Goal: Find specific page/section: Find specific page/section

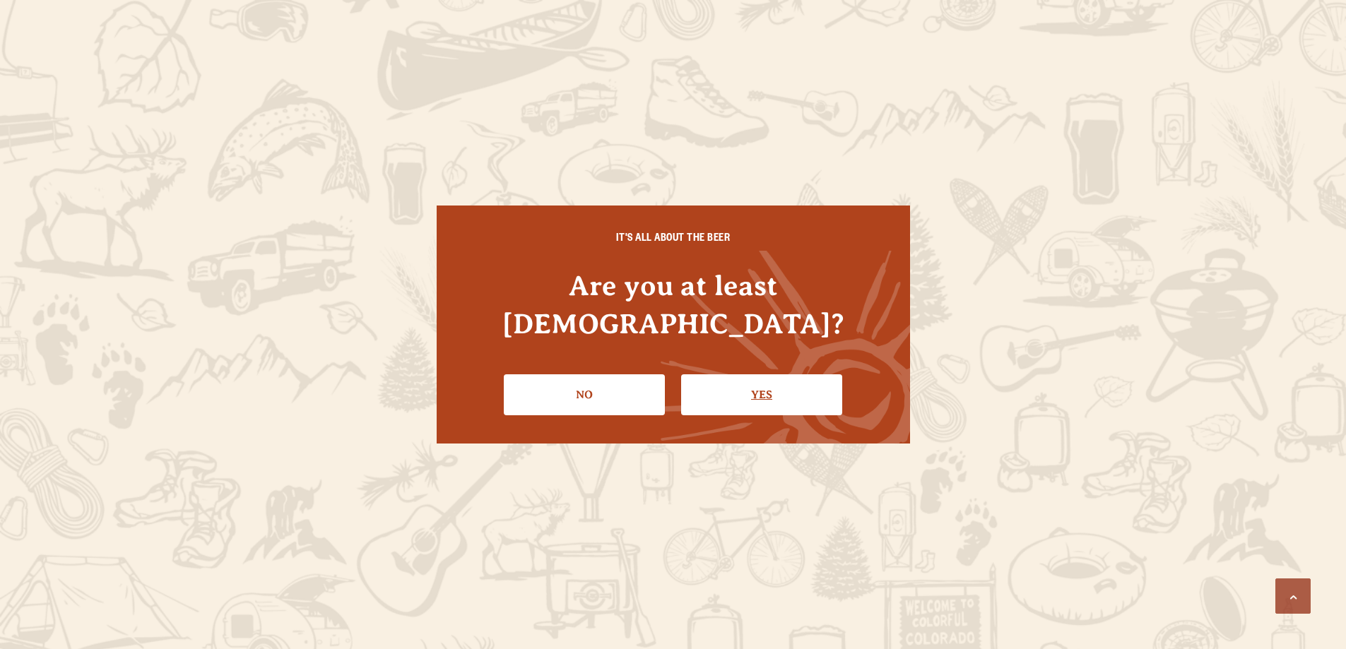
scroll to position [859, 0]
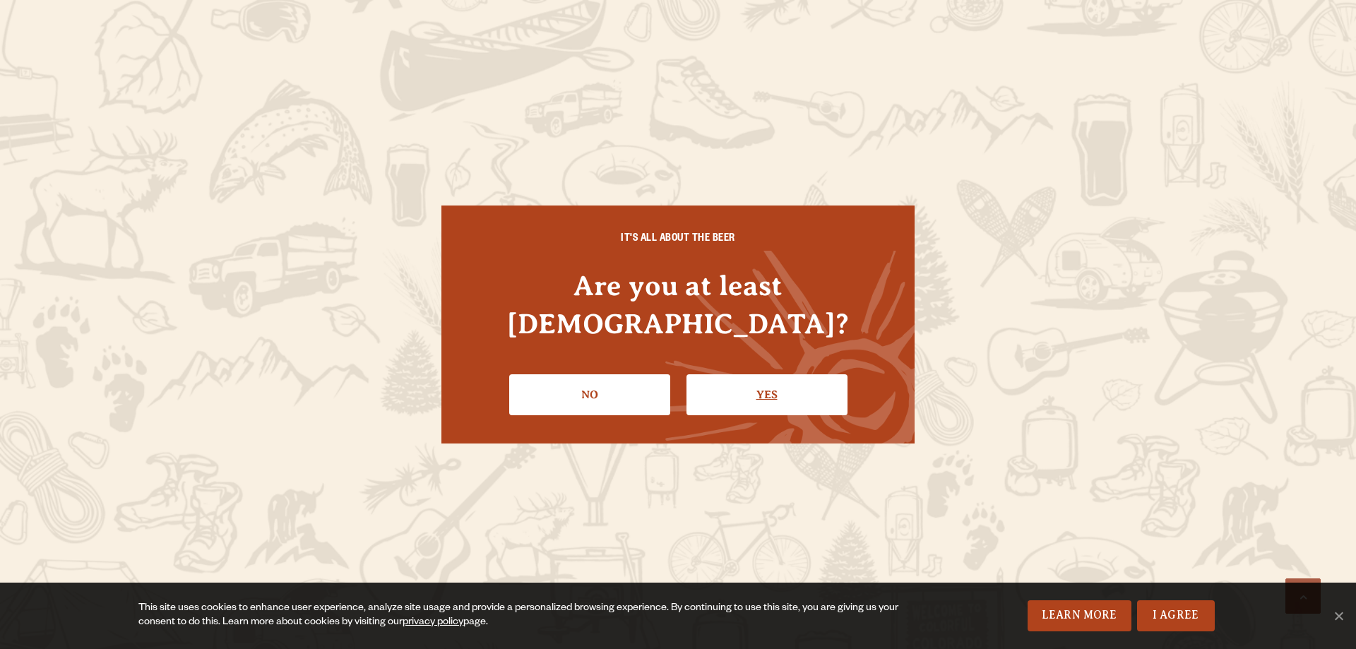
click at [781, 378] on link "Yes" at bounding box center [767, 394] width 161 height 41
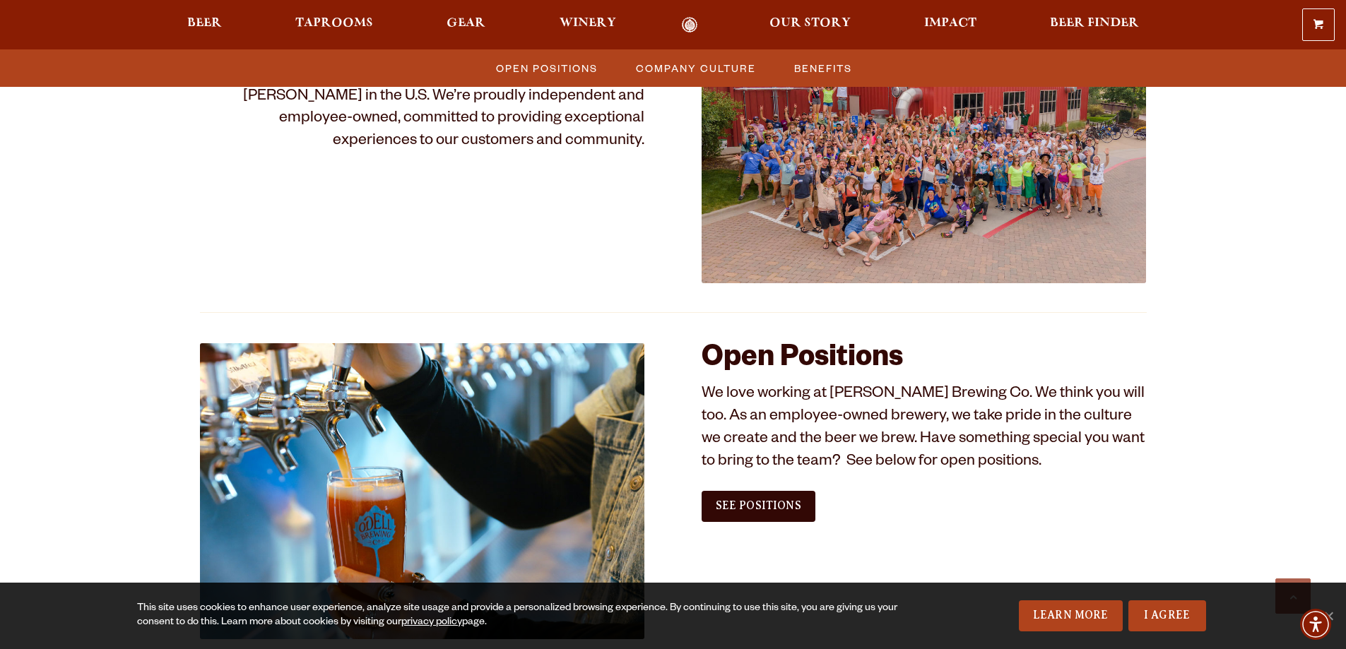
scroll to position [647, 0]
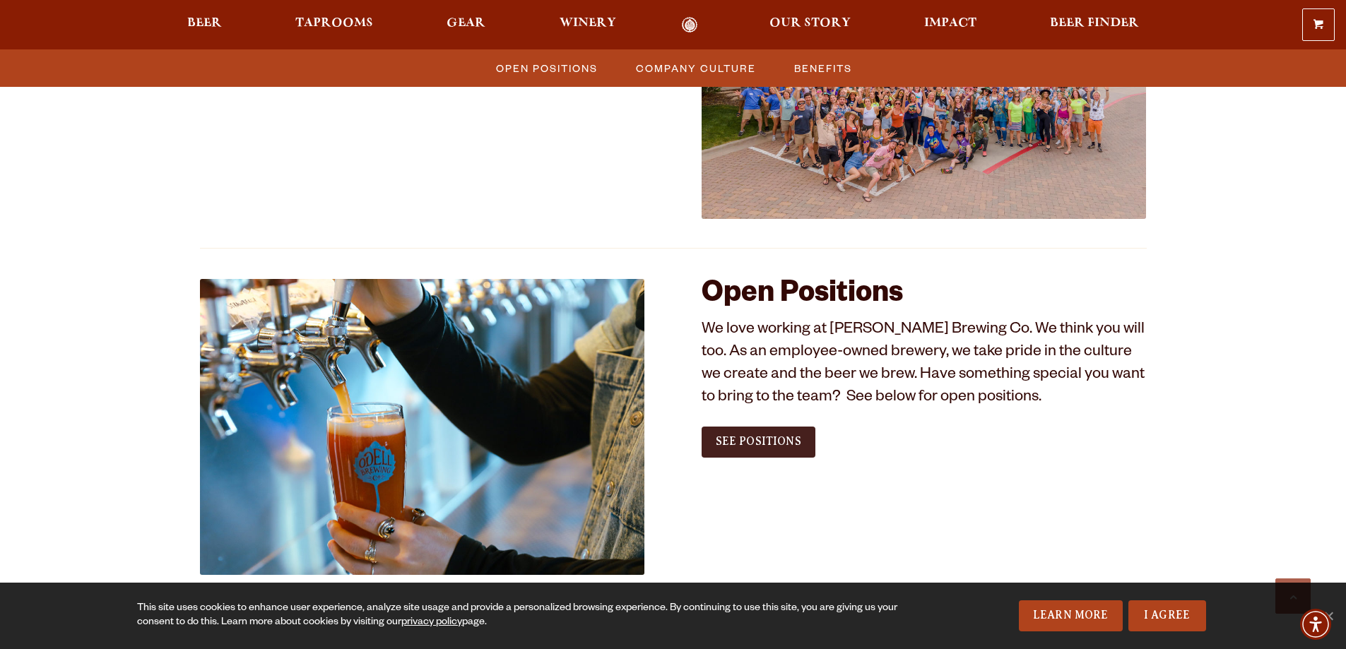
click at [726, 436] on span "See Positions" at bounding box center [758, 441] width 85 height 13
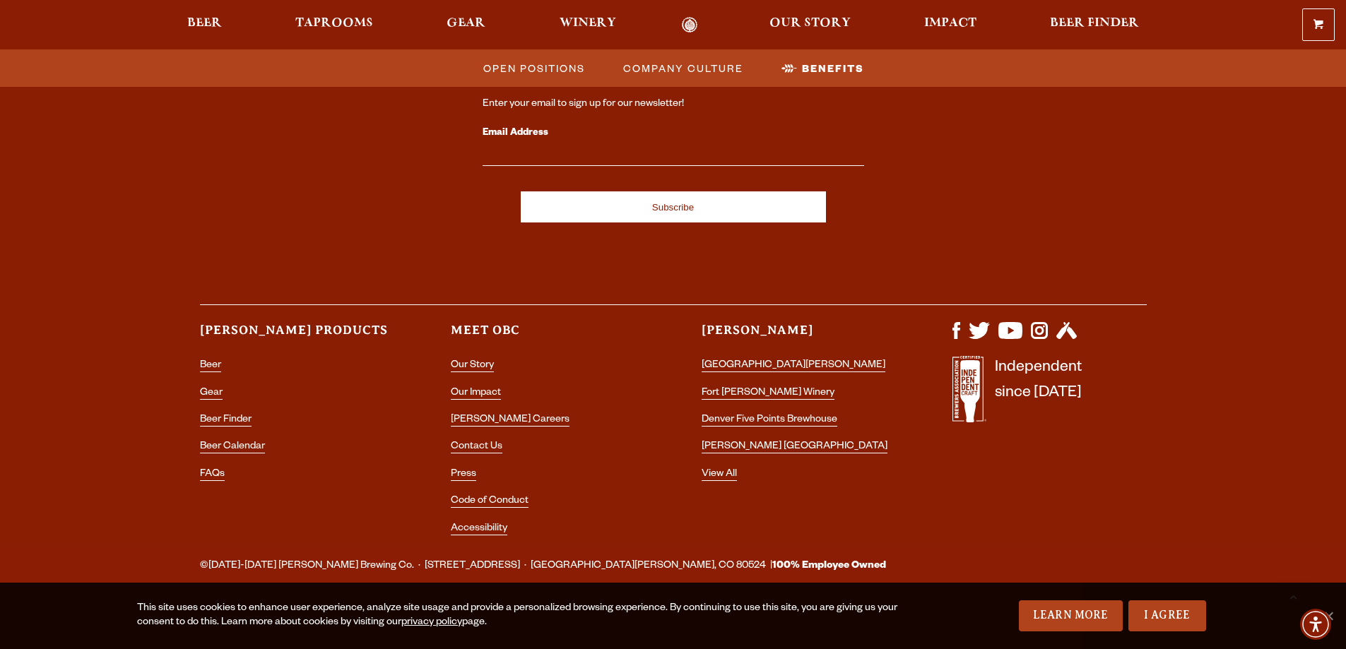
scroll to position [2630, 0]
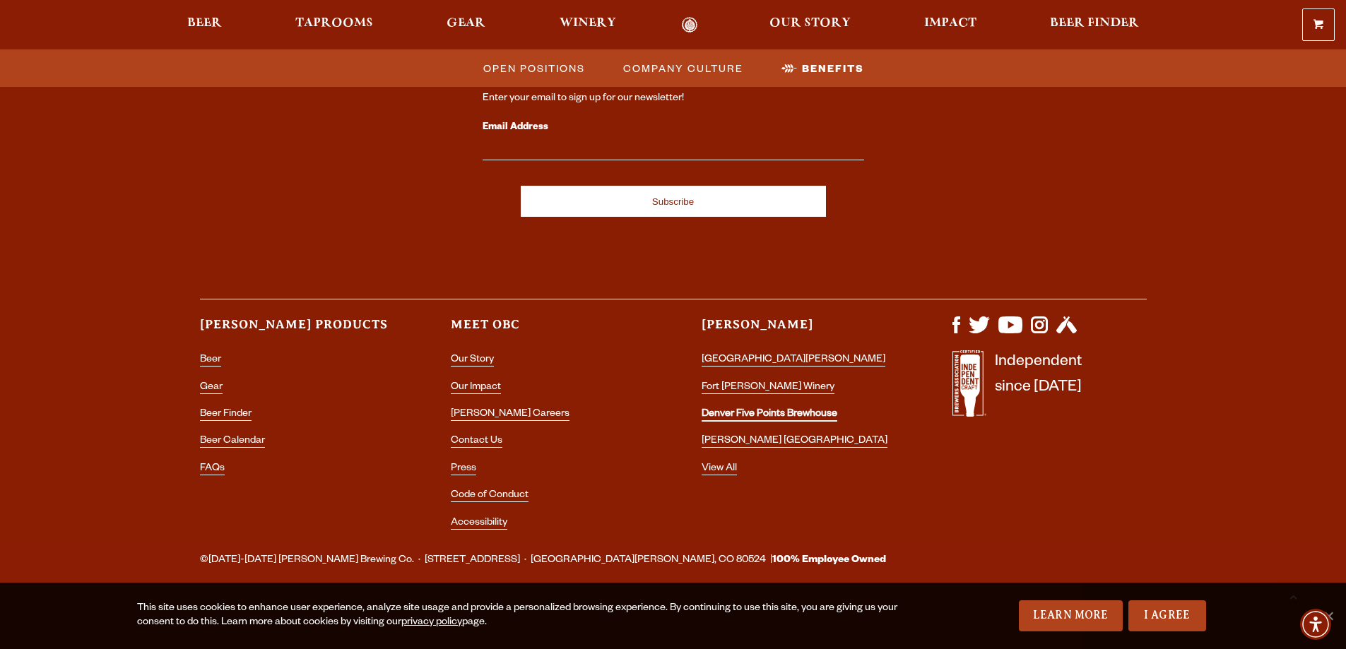
drag, startPoint x: 807, startPoint y: 406, endPoint x: 778, endPoint y: 417, distance: 31.5
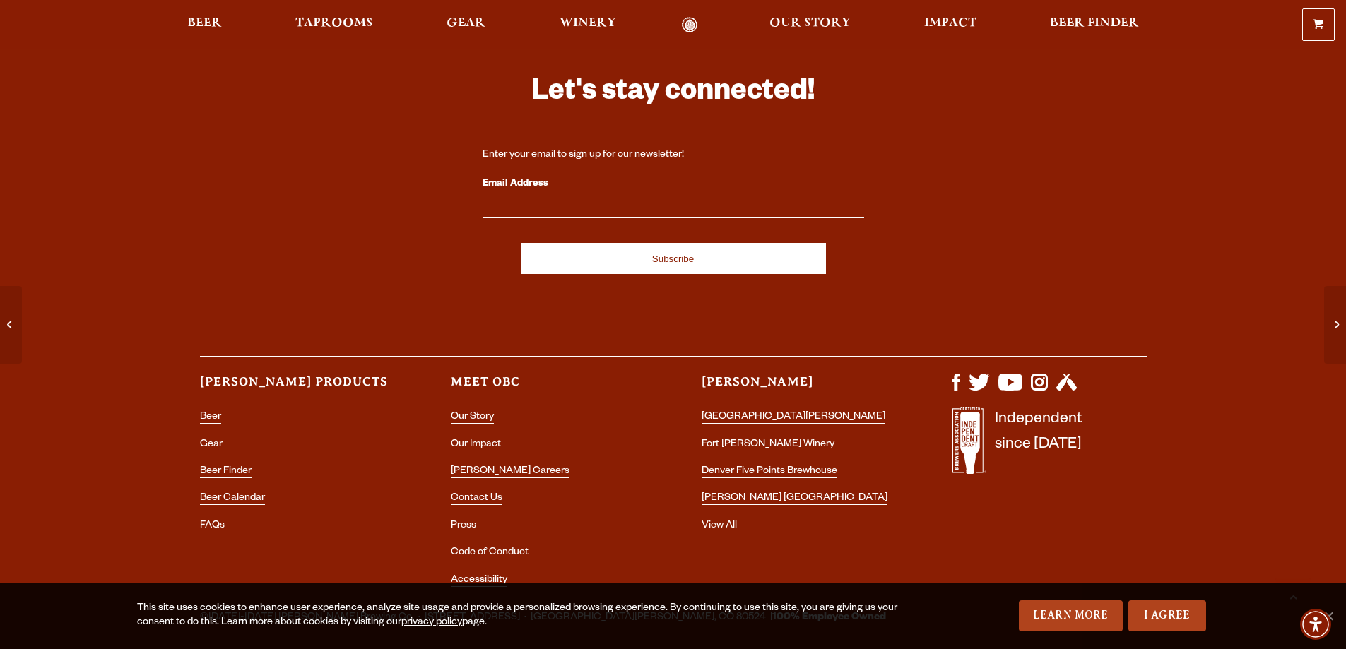
scroll to position [5065, 0]
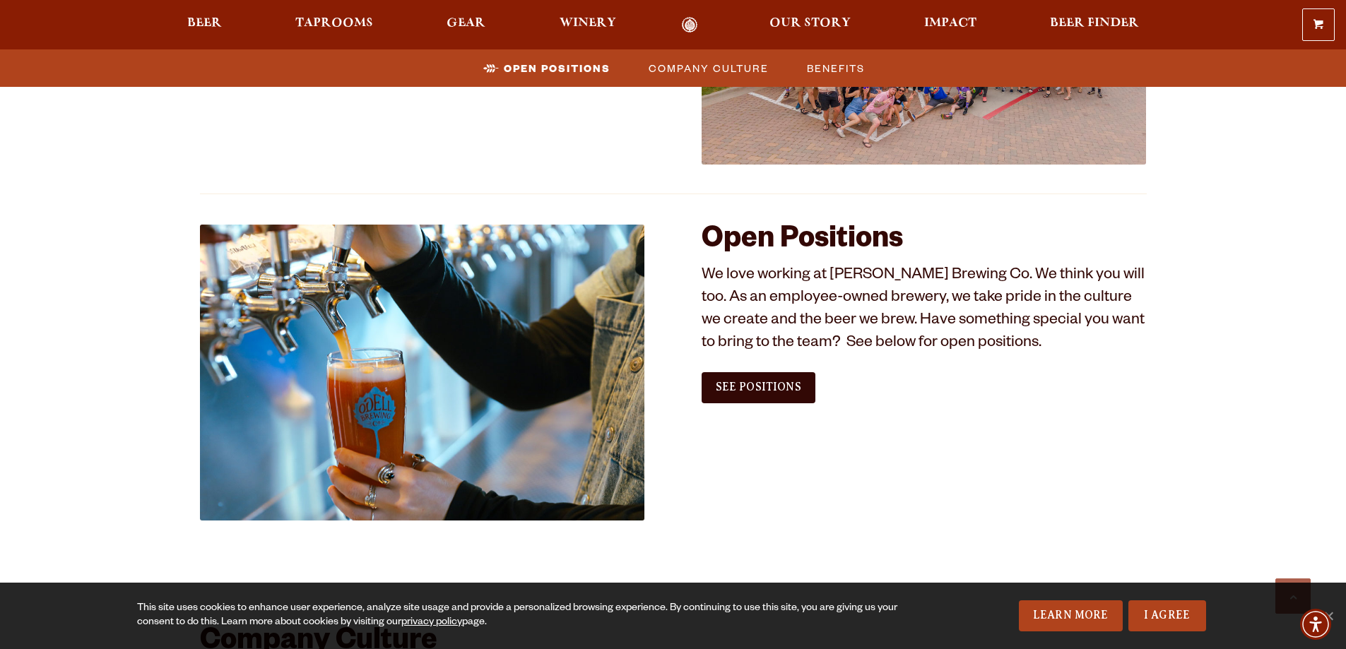
scroll to position [848, 0]
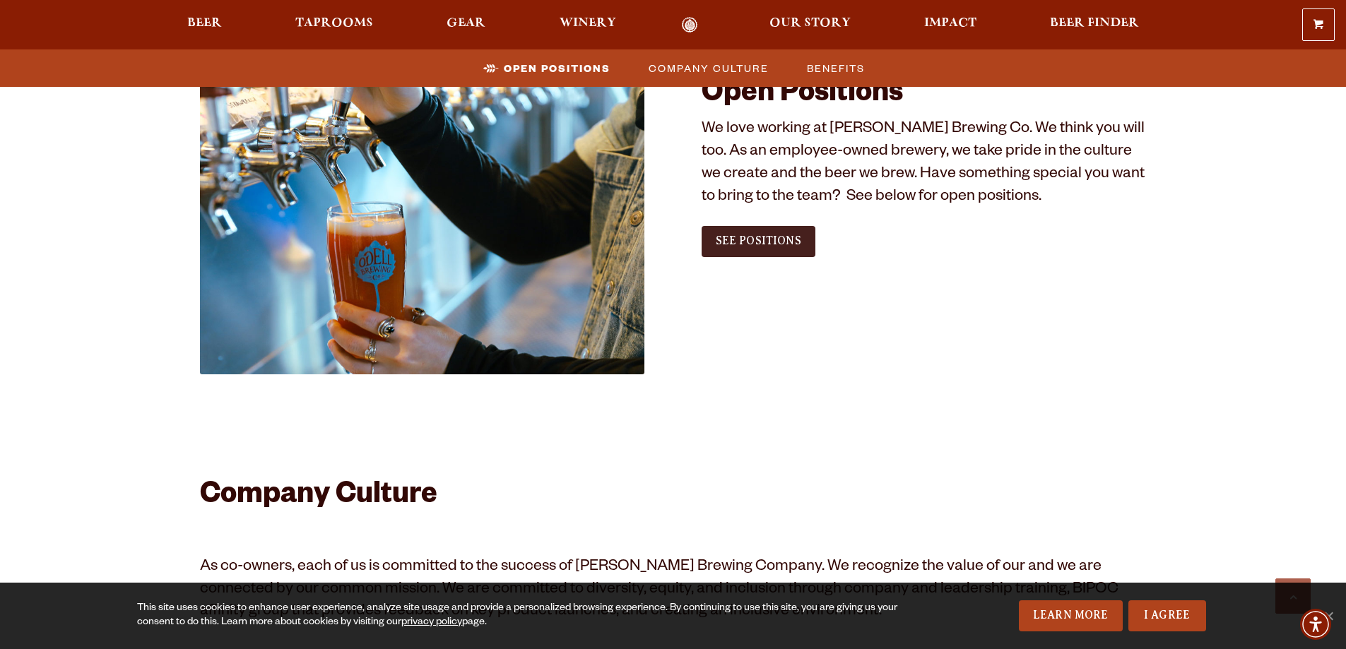
click at [749, 247] on link "See Positions" at bounding box center [758, 241] width 114 height 31
